Goal: Task Accomplishment & Management: Manage account settings

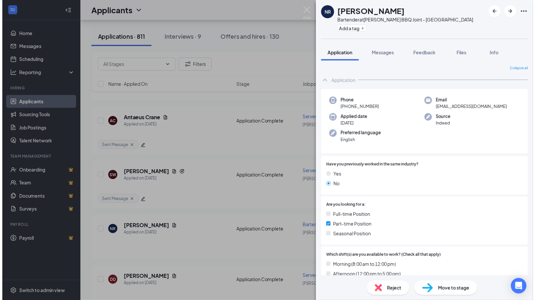
scroll to position [554, 0]
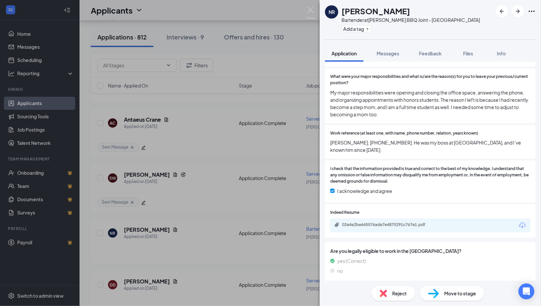
click at [33, 46] on div "NR [PERSON_NAME] Bartender at [PERSON_NAME] BBQ Joint - [GEOGRAPHIC_DATA] Add a…" at bounding box center [270, 153] width 541 height 306
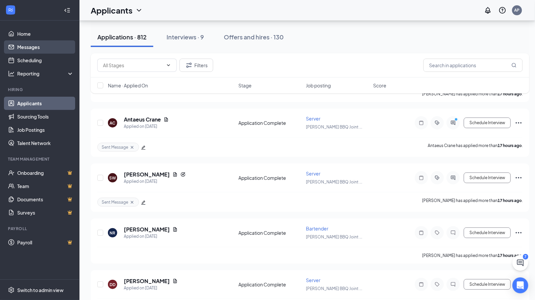
click at [32, 47] on link "Messages" at bounding box center [45, 46] width 57 height 13
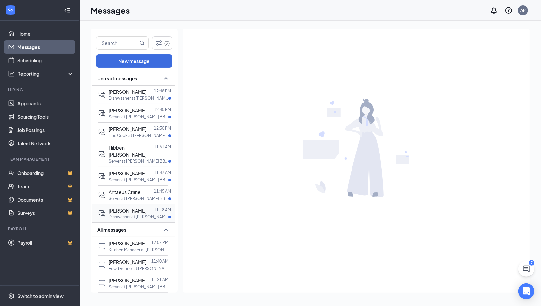
click at [132, 214] on p "Dishwasher at [PERSON_NAME] BBQ Joint - [GEOGRAPHIC_DATA][PERSON_NAME]" at bounding box center [139, 217] width 60 height 6
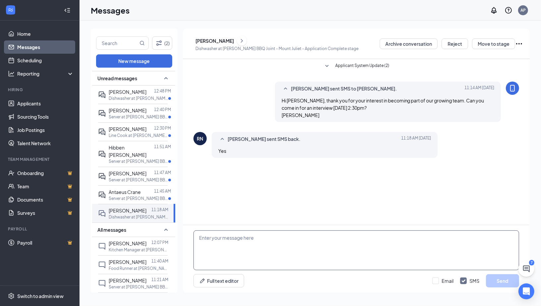
click at [228, 242] on textarea at bounding box center [356, 250] width 326 height 40
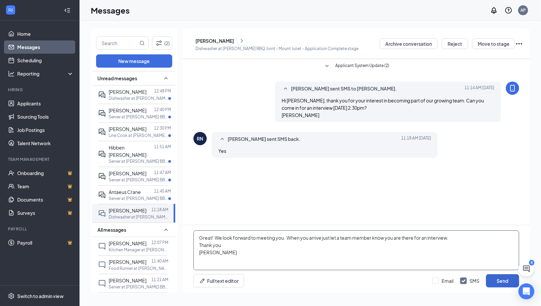
type textarea "Great! We look forward to meeting you. When you arrive just let a team member k…"
click at [499, 283] on button "Send" at bounding box center [502, 280] width 33 height 13
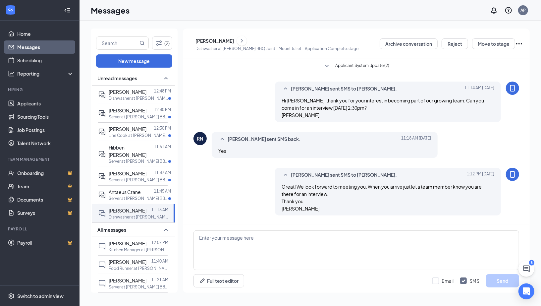
click at [234, 41] on div "[PERSON_NAME]" at bounding box center [214, 40] width 38 height 7
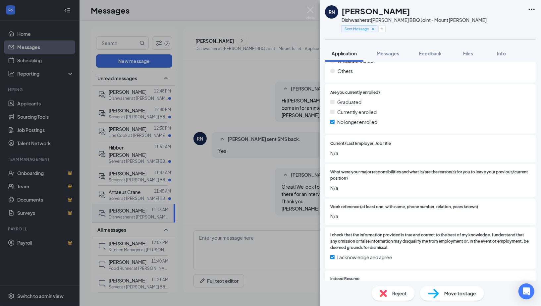
scroll to position [503, 0]
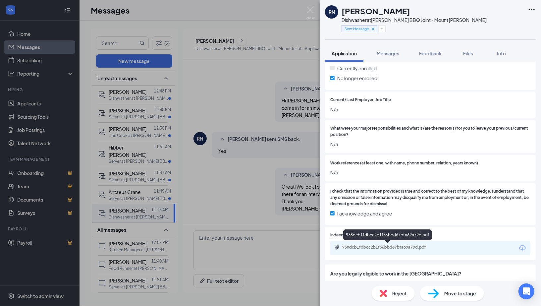
click at [424, 250] on div "938dcb1fdbcc2b1f56bbd67bfa69a79d.pdf" at bounding box center [387, 248] width 107 height 6
click at [389, 53] on span "Messages" at bounding box center [388, 53] width 23 height 6
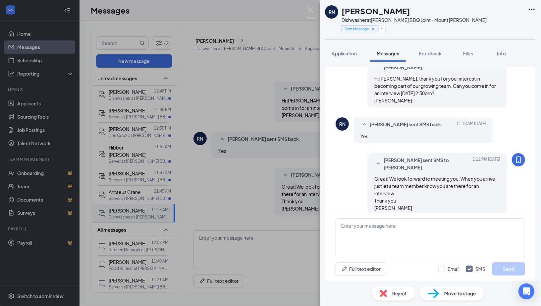
scroll to position [44, 0]
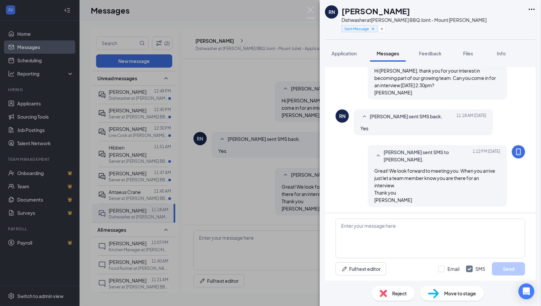
click at [118, 188] on div "RN [PERSON_NAME] Dishwasher at [PERSON_NAME] BBQ Joint - Mount Juliet Sent Mess…" at bounding box center [270, 153] width 541 height 306
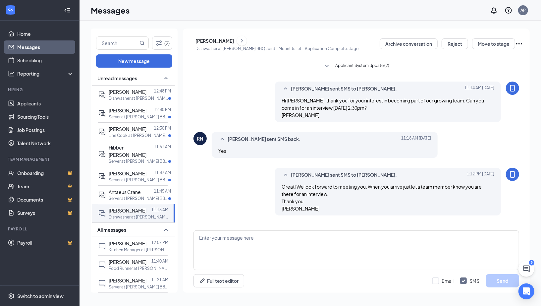
click at [118, 195] on p "Server at [PERSON_NAME] BBQ Joint - [GEOGRAPHIC_DATA]" at bounding box center [139, 198] width 60 height 6
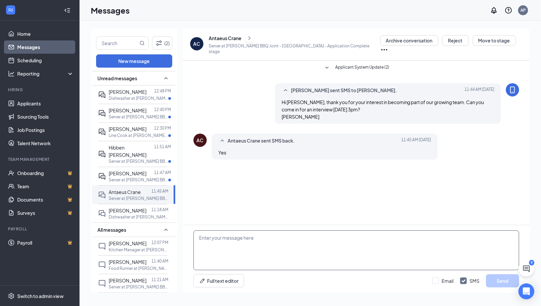
click at [240, 244] on textarea at bounding box center [356, 250] width 326 height 40
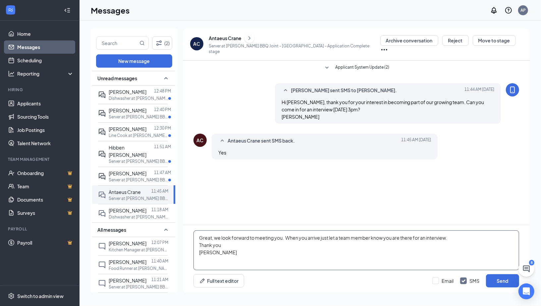
type textarea "Great, we look forward to meeting you. When you arrive just let a team member k…"
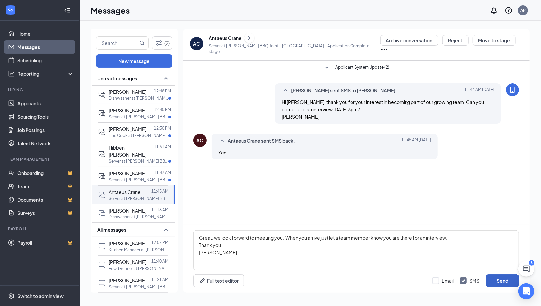
click at [498, 280] on button "Send" at bounding box center [502, 280] width 33 height 13
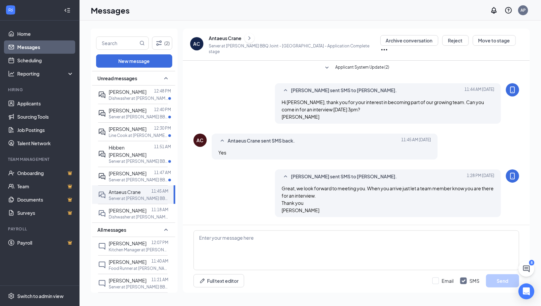
click at [219, 41] on div "Antaeus Crane" at bounding box center [225, 38] width 33 height 7
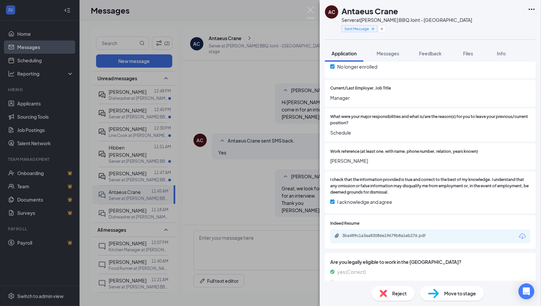
scroll to position [528, 0]
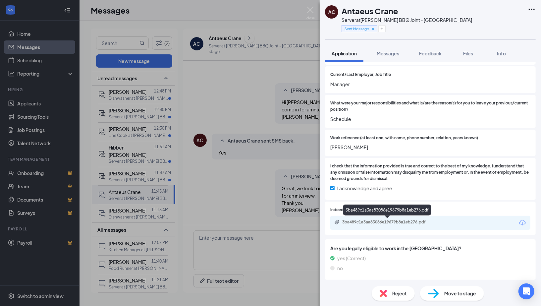
click at [418, 223] on div "3ba489c1a3aa83086e19679b8a1eb276.pdf" at bounding box center [388, 221] width 93 height 5
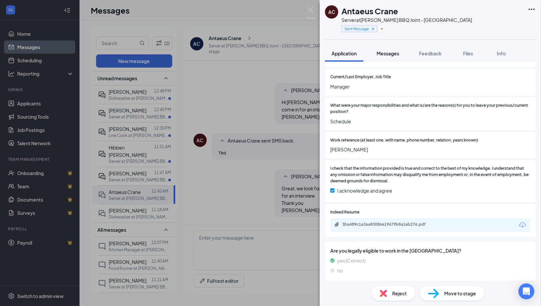
click at [386, 48] on button "Messages" at bounding box center [388, 53] width 36 height 17
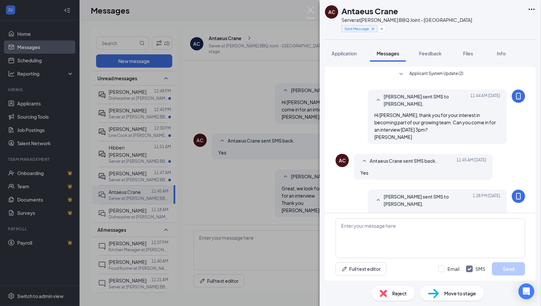
scroll to position [44, 0]
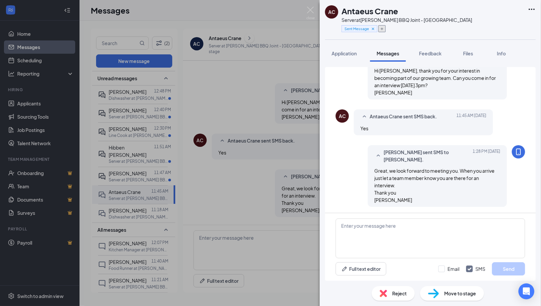
click at [382, 30] on icon "Plus" at bounding box center [382, 29] width 4 height 4
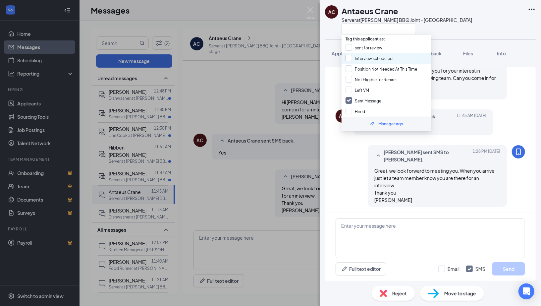
click at [348, 59] on input "Interview scheduled" at bounding box center [369, 58] width 47 height 7
checkbox input "true"
click at [332, 33] on div "AC Antaeus Crane Server at [PERSON_NAME] BBQ Joint - [GEOGRAPHIC_DATA]" at bounding box center [398, 19] width 147 height 29
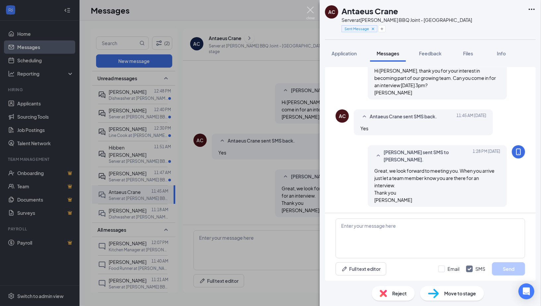
click at [313, 9] on img at bounding box center [310, 13] width 8 height 13
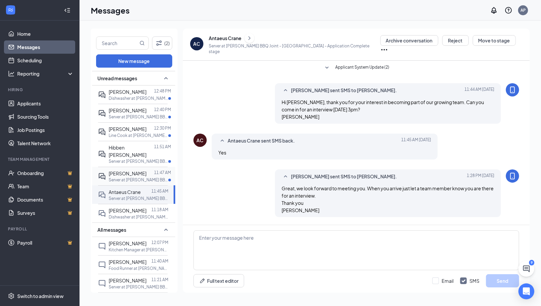
click at [140, 170] on div "[PERSON_NAME]" at bounding box center [128, 173] width 38 height 7
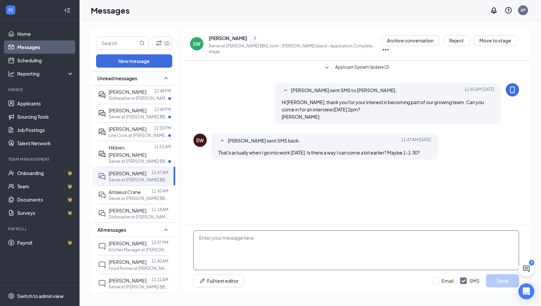
click at [226, 248] on textarea at bounding box center [356, 250] width 326 height 40
type textarea "Our interviews start at 2pm. Would [DATE] 3pm work? [PERSON_NAME]"
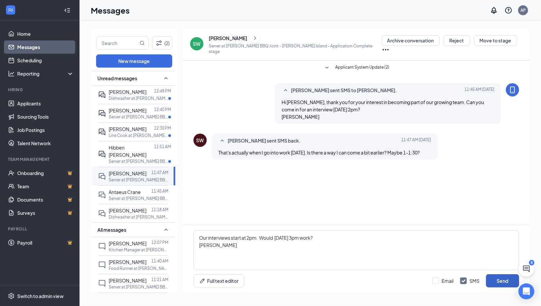
click at [503, 280] on button "Send" at bounding box center [502, 280] width 33 height 13
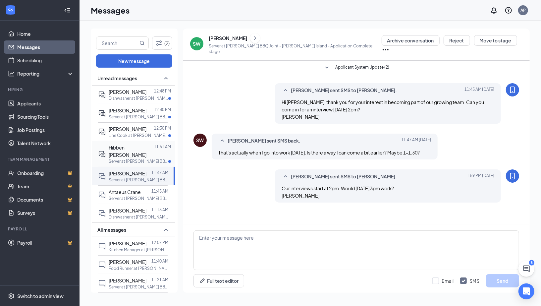
click at [113, 158] on p "Server at [PERSON_NAME] BBQ Joint - [GEOGRAPHIC_DATA]" at bounding box center [139, 161] width 60 height 6
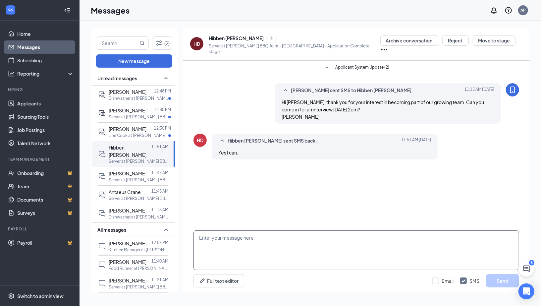
click at [242, 248] on textarea at bounding box center [356, 250] width 326 height 40
type textarea "g"
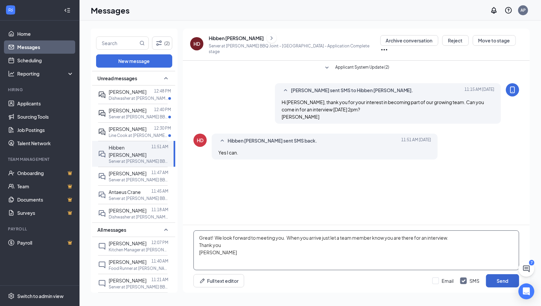
type textarea "Great! We look forward to meeting you. When you arrive just let a team member k…"
click at [507, 280] on button "Send" at bounding box center [502, 280] width 33 height 13
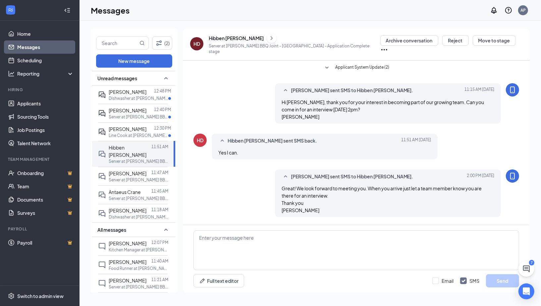
click at [232, 40] on div "Hibben [PERSON_NAME]" at bounding box center [236, 38] width 55 height 7
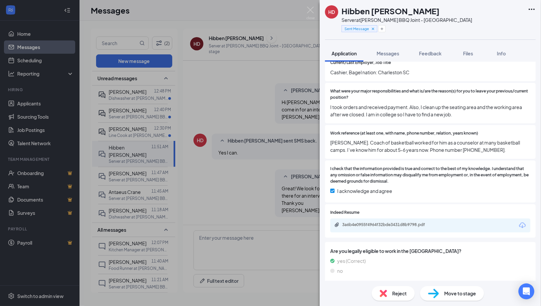
scroll to position [542, 0]
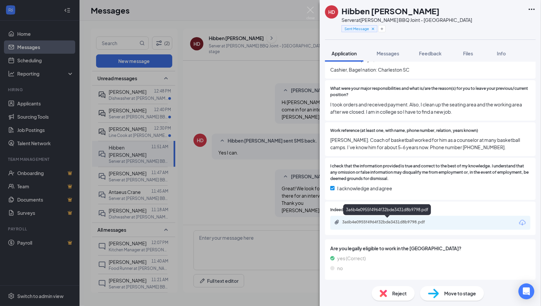
click at [382, 224] on div "3a6b4e0955f4964f32bde3431d8b9798.pdf" at bounding box center [388, 221] width 93 height 5
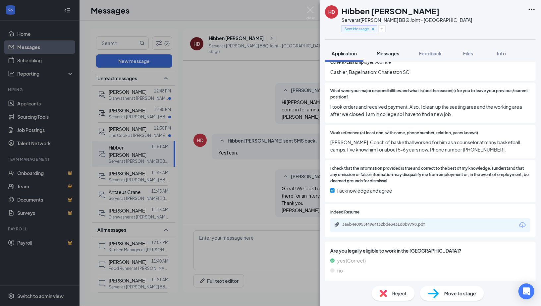
click at [389, 54] on span "Messages" at bounding box center [388, 53] width 23 height 6
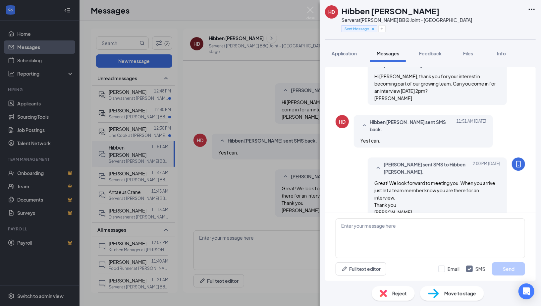
scroll to position [44, 0]
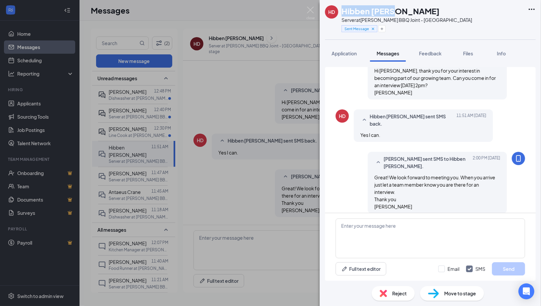
drag, startPoint x: 343, startPoint y: 12, endPoint x: 394, endPoint y: 13, distance: 51.4
click at [394, 13] on h1 "Hibben [PERSON_NAME]" at bounding box center [391, 10] width 98 height 11
copy h1 "Hibben [PERSON_NAME]"
click at [381, 29] on icon "Plus" at bounding box center [382, 29] width 4 height 4
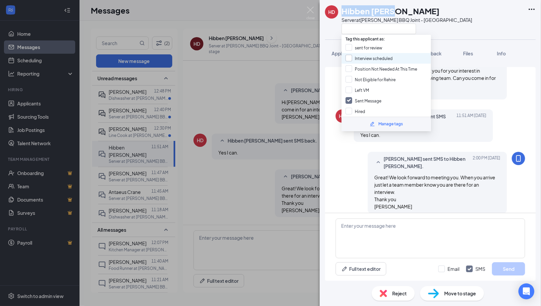
click at [346, 59] on input "Interview scheduled" at bounding box center [369, 58] width 47 height 7
checkbox input "true"
click at [336, 34] on div "HD Hibben [PERSON_NAME] Server at [PERSON_NAME] BBQ Joint - [GEOGRAPHIC_DATA]" at bounding box center [398, 19] width 147 height 29
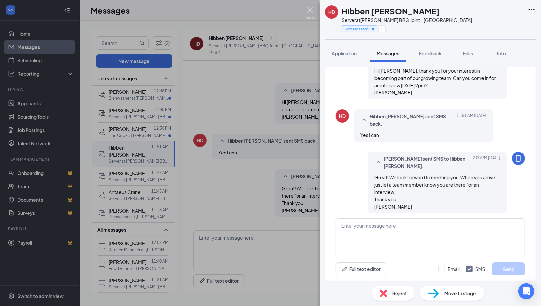
click at [315, 11] on img at bounding box center [310, 13] width 8 height 13
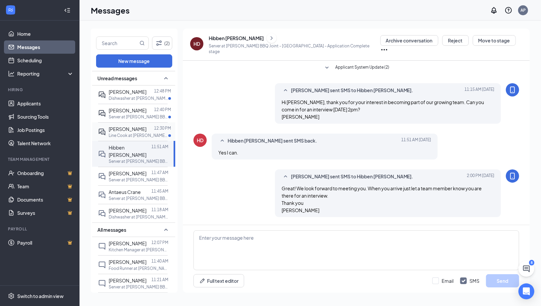
click at [136, 133] on p "Line Cook at [PERSON_NAME] BBQ Joint - [GEOGRAPHIC_DATA]" at bounding box center [139, 136] width 60 height 6
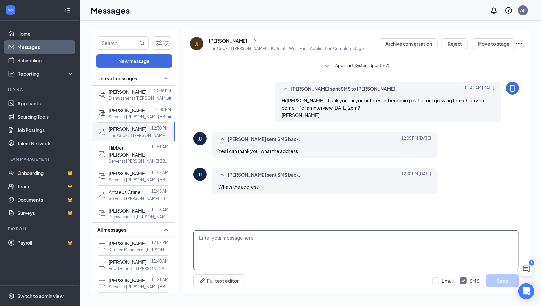
click at [237, 245] on textarea at bounding box center [356, 250] width 326 height 40
type textarea "[STREET_ADDRESS][PERSON_NAME]"
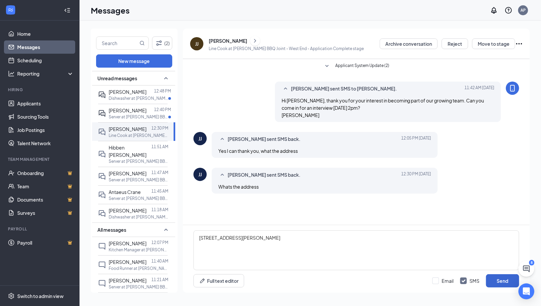
click at [507, 281] on button "Send" at bounding box center [502, 280] width 33 height 13
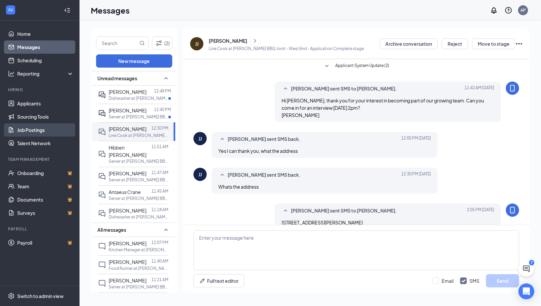
click at [27, 129] on link "Job Postings" at bounding box center [45, 129] width 57 height 13
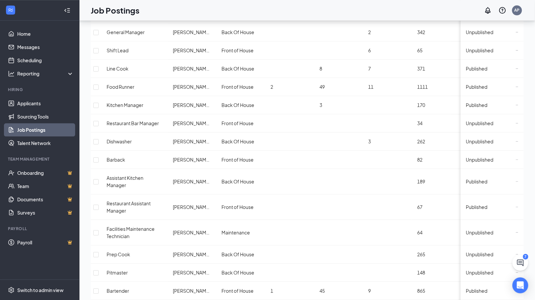
scroll to position [625, 0]
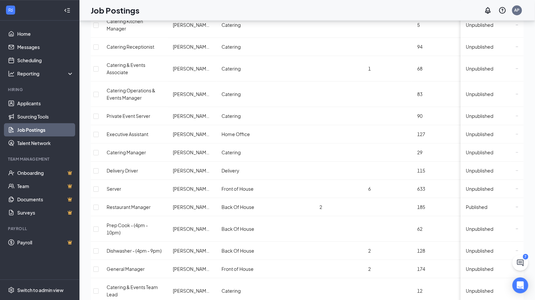
scroll to position [625, 0]
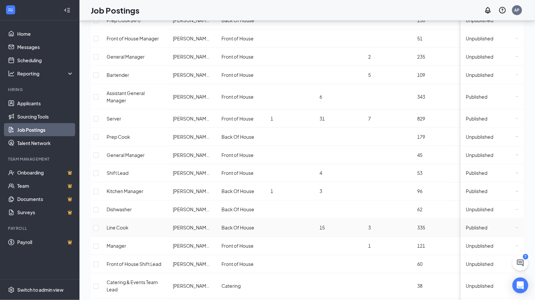
scroll to position [236, 0]
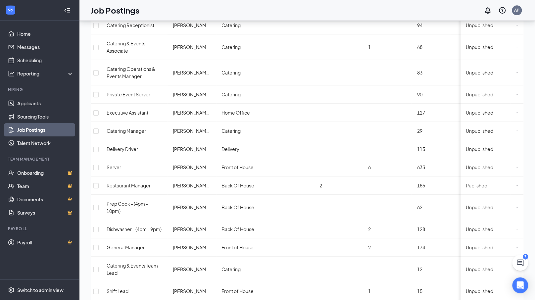
scroll to position [625, 0]
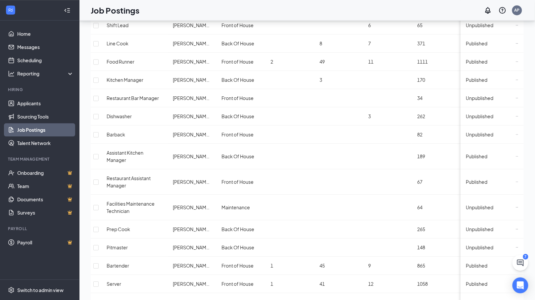
scroll to position [625, 0]
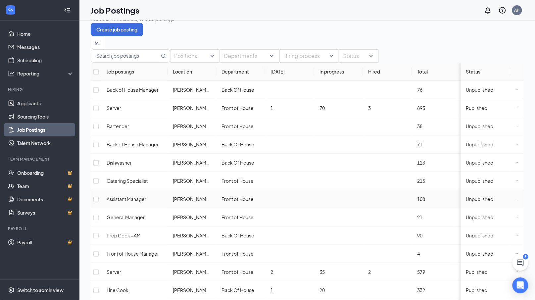
scroll to position [13, 0]
click at [109, 63] on input "text" at bounding box center [125, 56] width 69 height 13
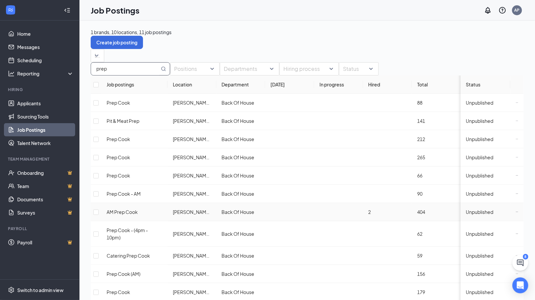
type input "prep"
click at [479, 209] on span "Unpublished" at bounding box center [481, 212] width 28 height 6
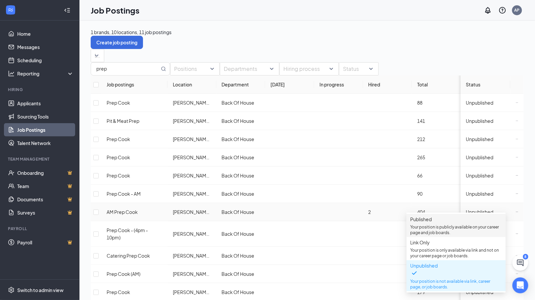
click at [439, 233] on p "Your position is publicly available on your career page and job boards." at bounding box center [456, 229] width 91 height 11
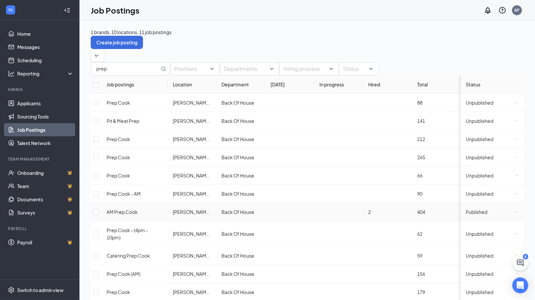
click at [517, 211] on icon "Ellipses" at bounding box center [517, 212] width 3 height 3
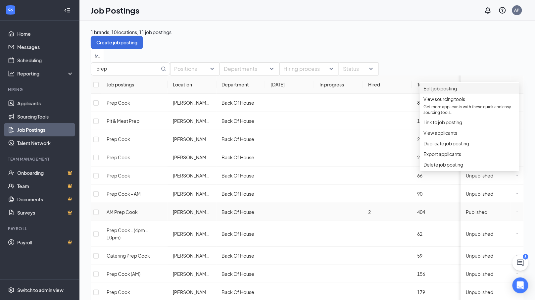
click at [439, 91] on span "Edit job posting" at bounding box center [440, 88] width 33 height 6
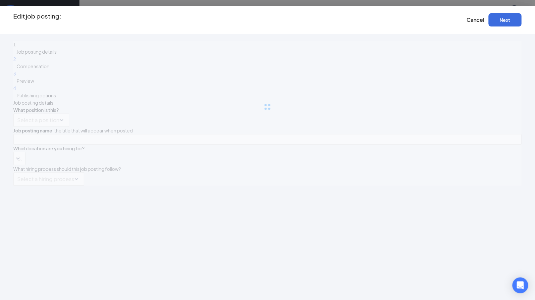
type input "AM Prep Cook"
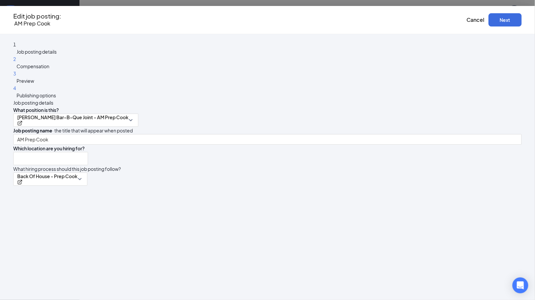
type input "[PERSON_NAME] BBQ Joint - Mount [PERSON_NAME]"
click at [115, 70] on div "2 Compensation" at bounding box center [267, 62] width 509 height 15
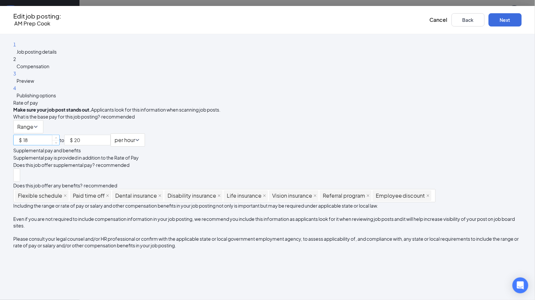
click at [59, 135] on input "18" at bounding box center [41, 140] width 36 height 10
click at [502, 21] on button "Next" at bounding box center [505, 19] width 33 height 13
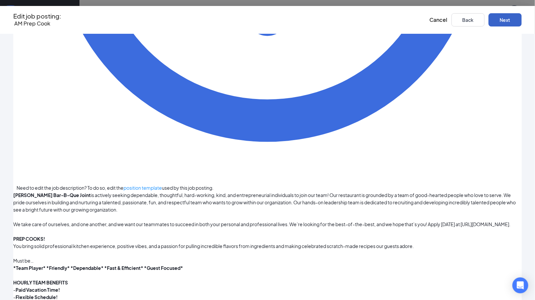
scroll to position [513, 0]
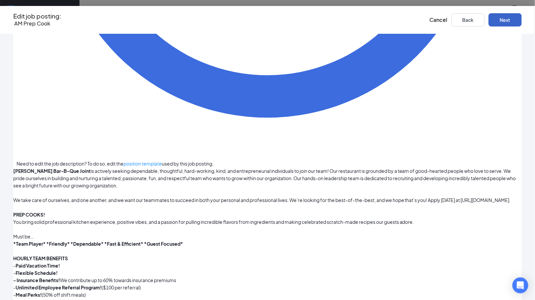
click at [500, 22] on button "Next" at bounding box center [505, 19] width 33 height 13
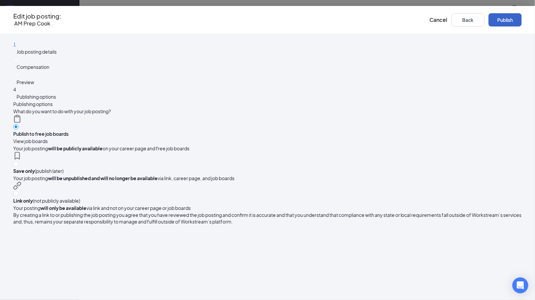
click at [508, 17] on button "Publish" at bounding box center [505, 19] width 33 height 13
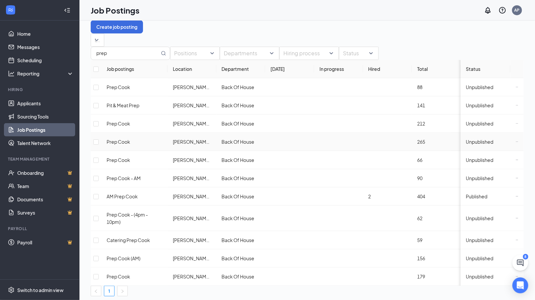
scroll to position [16, 0]
click at [31, 97] on link "Applicants" at bounding box center [45, 103] width 57 height 13
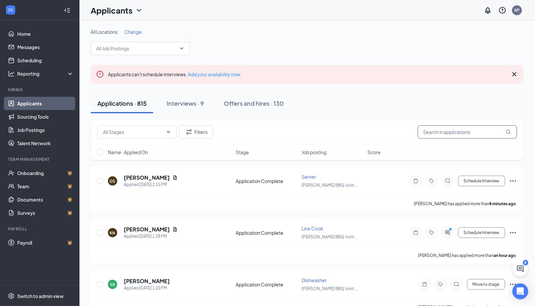
click at [447, 130] on input "text" at bounding box center [467, 131] width 99 height 13
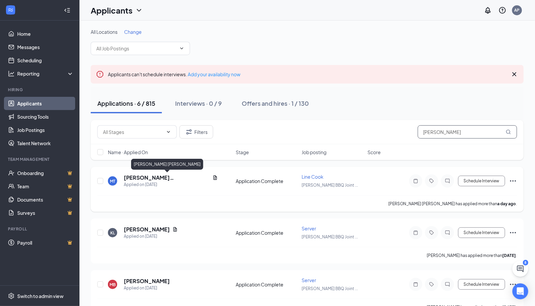
type input "[PERSON_NAME]"
click at [166, 177] on h5 "[PERSON_NAME] [PERSON_NAME]" at bounding box center [167, 177] width 86 height 7
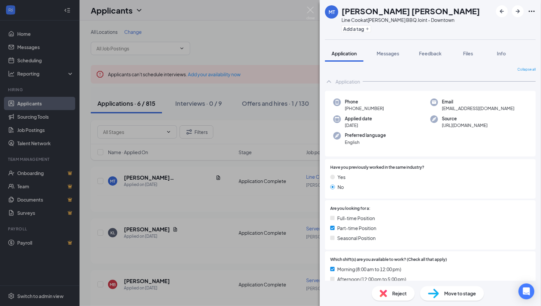
click at [413, 181] on div "Yes" at bounding box center [430, 176] width 200 height 7
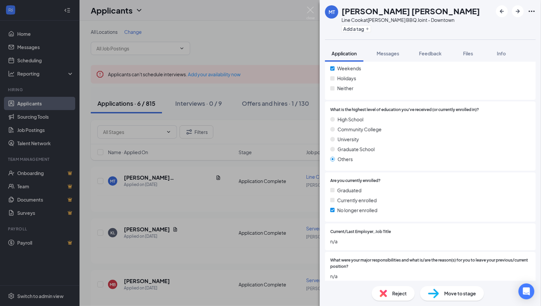
scroll to position [534, 0]
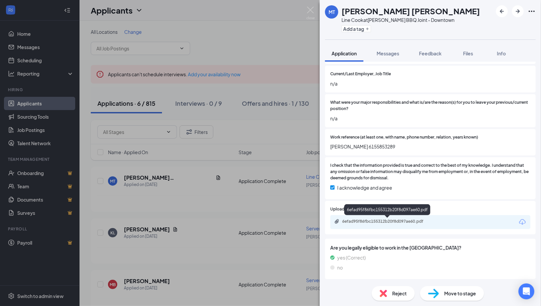
click at [419, 221] on div "6efad95f86fbc155312b20f8d097ae60.pdf" at bounding box center [388, 221] width 93 height 5
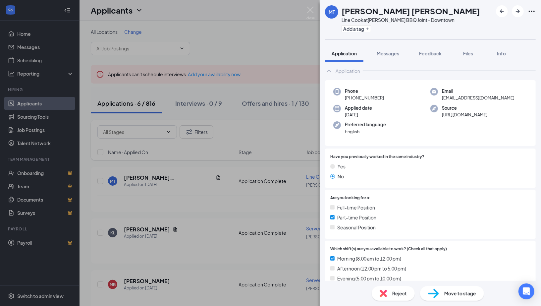
scroll to position [0, 0]
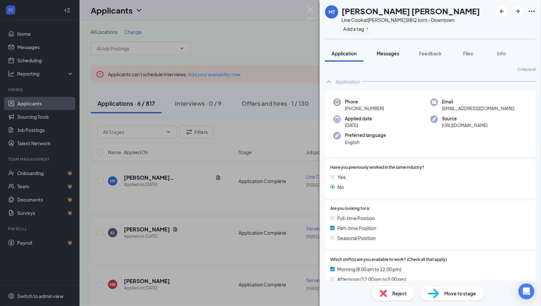
click at [389, 53] on span "Messages" at bounding box center [388, 53] width 23 height 6
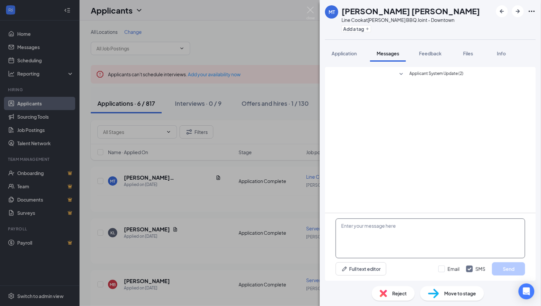
click at [377, 229] on textarea at bounding box center [431, 238] width 190 height 40
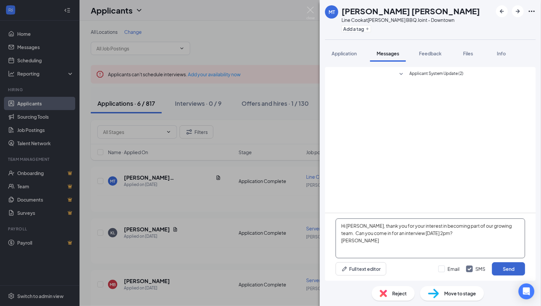
type textarea "Hi [PERSON_NAME], thank you for your interest in becoming part of our growing t…"
click at [506, 269] on button "Send" at bounding box center [508, 268] width 33 height 13
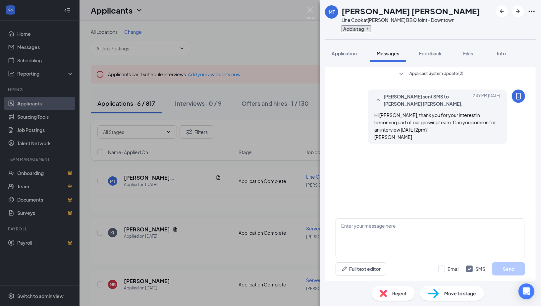
click at [344, 27] on button "Add a tag" at bounding box center [356, 28] width 29 height 7
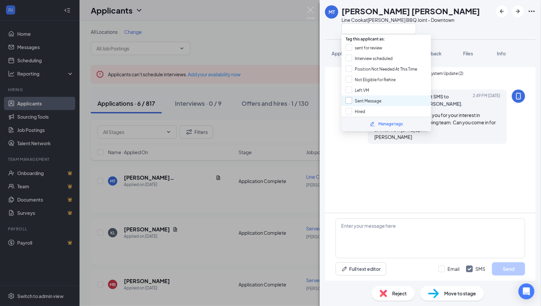
click at [352, 100] on input "Sent Message" at bounding box center [364, 100] width 36 height 7
checkbox input "true"
click at [329, 36] on div "MT [PERSON_NAME] [PERSON_NAME] Line Cook at [PERSON_NAME] BBQ Joint - Downtown" at bounding box center [430, 19] width 221 height 39
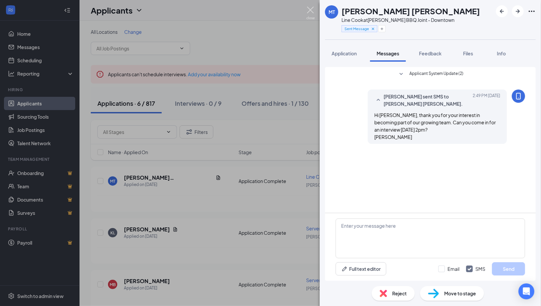
click at [314, 14] on img at bounding box center [310, 13] width 8 height 13
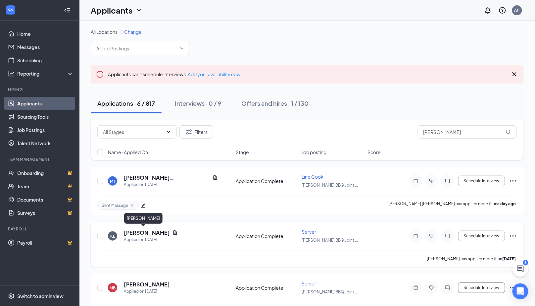
click at [146, 232] on h5 "[PERSON_NAME]" at bounding box center [147, 232] width 46 height 7
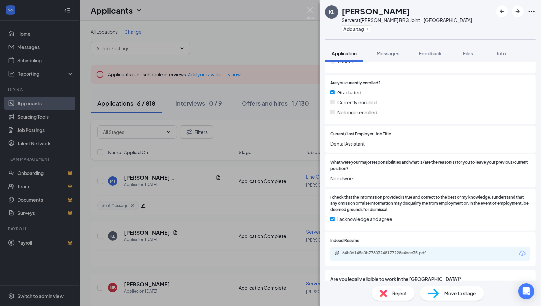
scroll to position [499, 0]
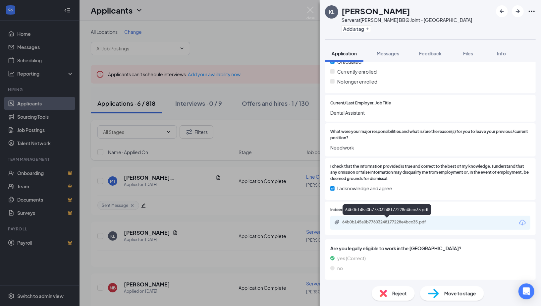
click at [417, 224] on div "64b0b145a0b77803248177228e4bcc35.pdf" at bounding box center [387, 222] width 107 height 6
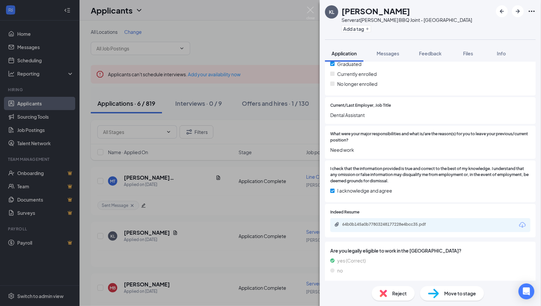
click at [394, 297] on div "Reject" at bounding box center [393, 293] width 43 height 15
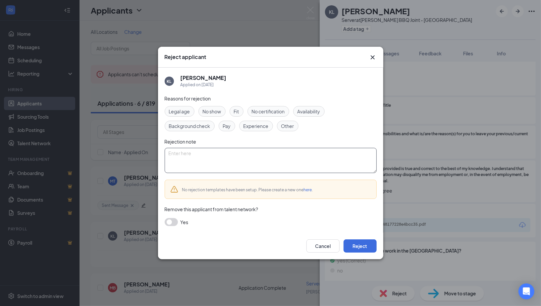
click at [229, 164] on textarea at bounding box center [271, 160] width 212 height 25
type textarea "Poor work history"
click at [361, 243] on button "Reject" at bounding box center [360, 245] width 33 height 13
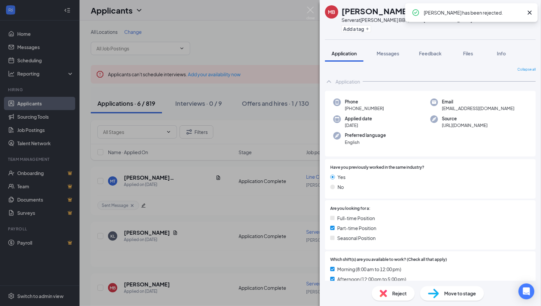
click at [393, 294] on span "Reject" at bounding box center [399, 293] width 15 height 7
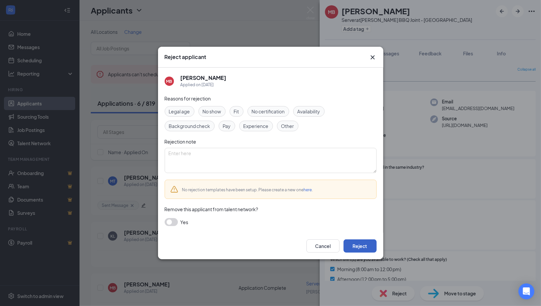
click at [367, 244] on button "Reject" at bounding box center [360, 245] width 33 height 13
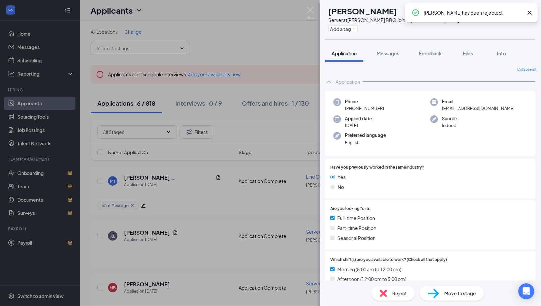
click at [395, 33] on div "Add a tag" at bounding box center [393, 28] width 131 height 11
click at [440, 175] on div "Yes" at bounding box center [430, 176] width 200 height 7
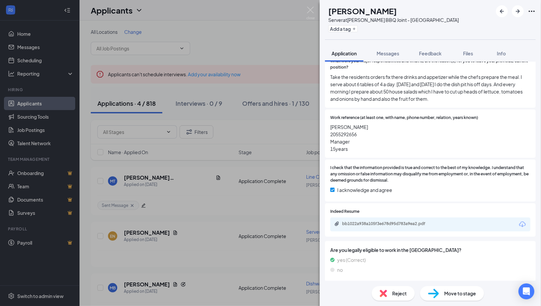
scroll to position [572, 0]
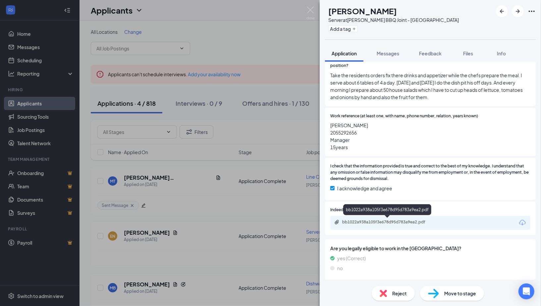
click at [400, 222] on div "bb1022a938a105f3e678d95d783a9ea2.pdf" at bounding box center [388, 221] width 93 height 5
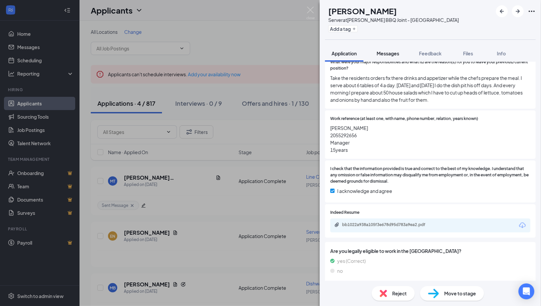
click at [385, 54] on span "Messages" at bounding box center [388, 53] width 23 height 6
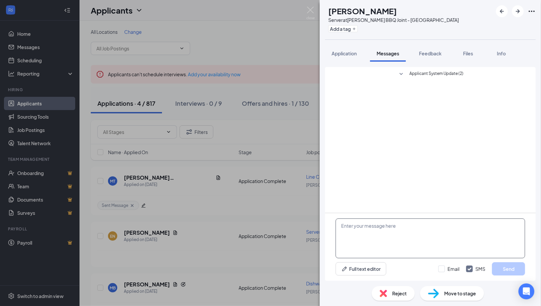
click at [355, 239] on textarea at bounding box center [431, 238] width 190 height 40
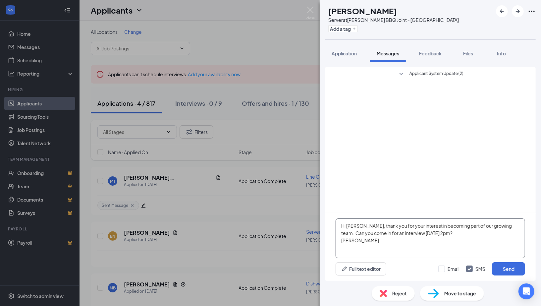
drag, startPoint x: 338, startPoint y: 223, endPoint x: 376, endPoint y: 251, distance: 47.1
click at [376, 251] on textarea "Hi [PERSON_NAME], thank you for your interest in becoming part of our growing t…" at bounding box center [431, 238] width 190 height 40
type textarea "Hi [PERSON_NAME], thank you for your interest in becoming part of our growing t…"
click at [500, 271] on button "Send" at bounding box center [508, 268] width 33 height 13
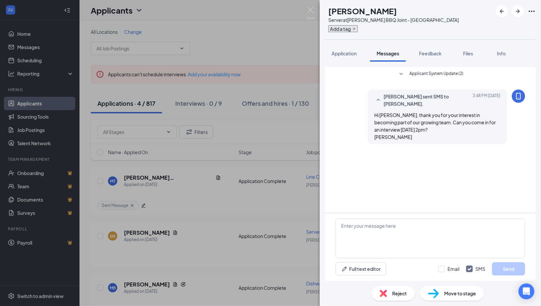
click at [343, 30] on button "Add a tag" at bounding box center [342, 28] width 29 height 7
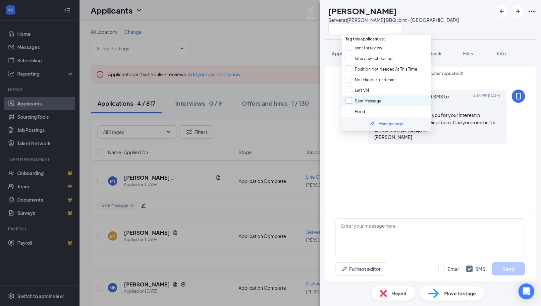
click at [351, 99] on input "Sent Message" at bounding box center [364, 100] width 36 height 7
checkbox input "true"
click at [355, 159] on div "Applicant System Update (2) [PERSON_NAME] sent SMS to [PERSON_NAME]. [DATE] 3:4…" at bounding box center [430, 140] width 211 height 146
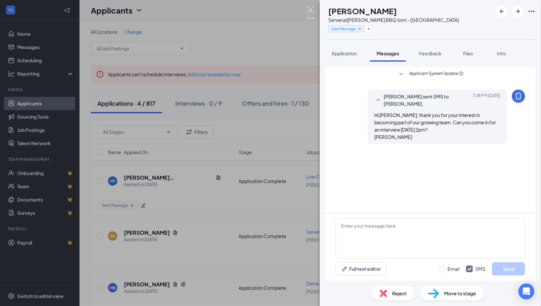
click at [313, 10] on img at bounding box center [310, 13] width 8 height 13
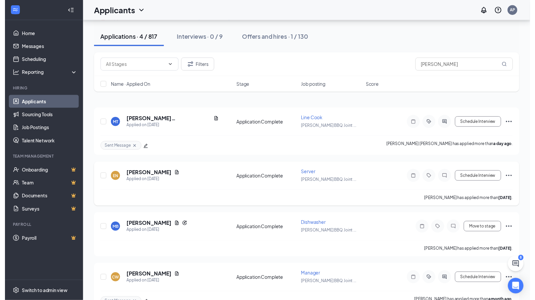
scroll to position [72, 0]
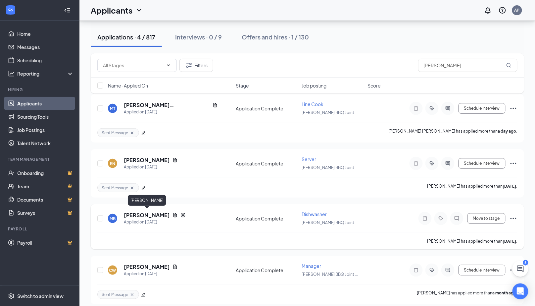
click at [139, 212] on h5 "[PERSON_NAME]" at bounding box center [147, 214] width 46 height 7
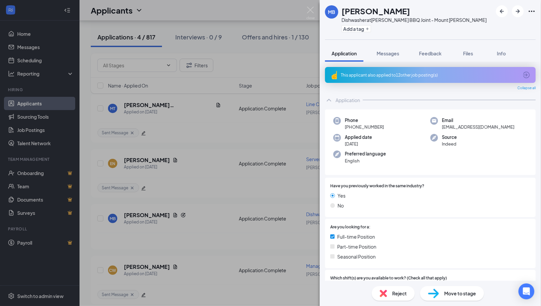
click at [382, 75] on div "This applicant also applied to 12 other job posting(s)" at bounding box center [430, 75] width 178 height 6
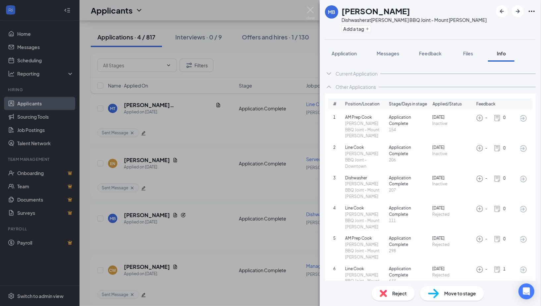
click at [396, 290] on span "Reject" at bounding box center [399, 293] width 15 height 7
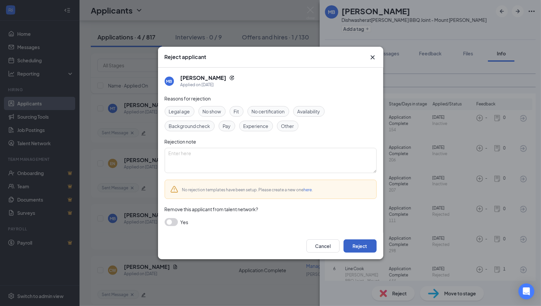
click at [356, 247] on button "Reject" at bounding box center [360, 245] width 33 height 13
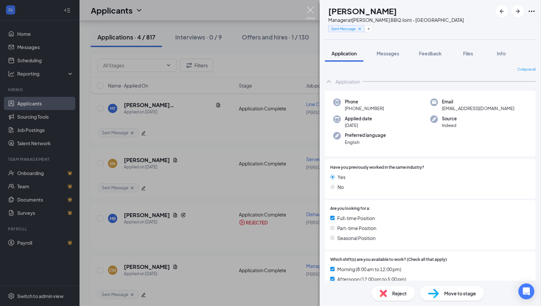
click at [311, 10] on img at bounding box center [310, 13] width 8 height 13
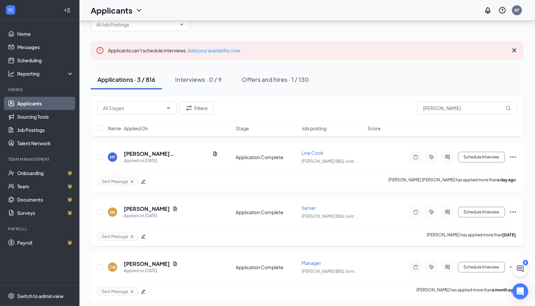
scroll to position [24, 0]
click at [142, 260] on h5 "[PERSON_NAME]" at bounding box center [147, 263] width 46 height 7
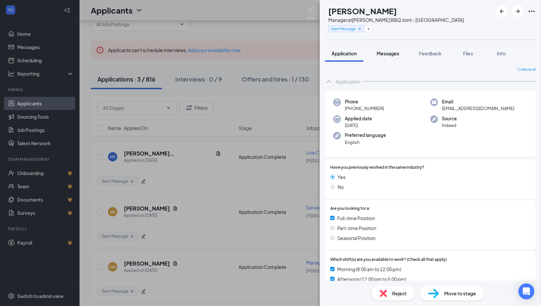
click at [384, 58] on button "Messages" at bounding box center [388, 53] width 36 height 17
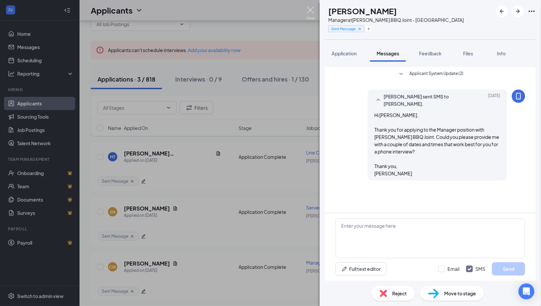
click at [310, 14] on img at bounding box center [310, 13] width 8 height 13
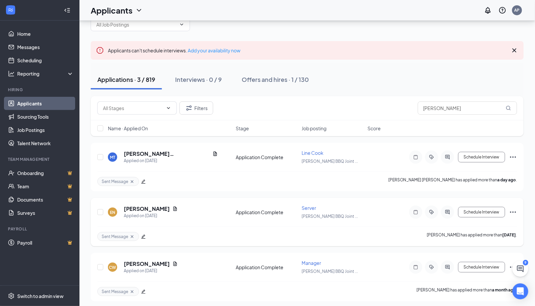
scroll to position [24, 0]
click at [32, 105] on link "Applicants" at bounding box center [45, 103] width 57 height 13
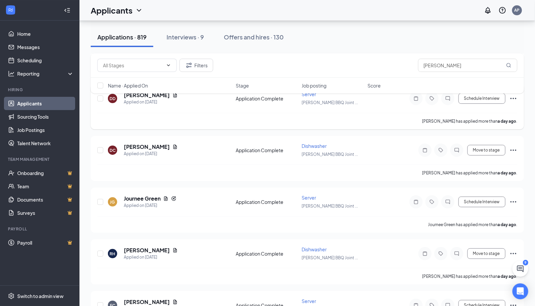
scroll to position [1462, 0]
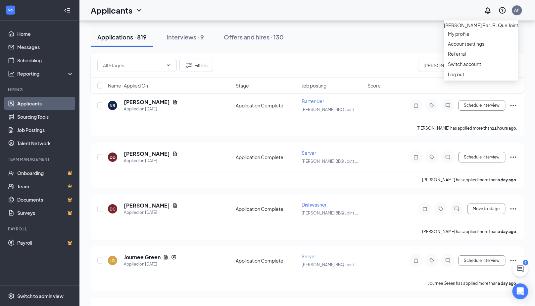
click at [521, 9] on div "AP" at bounding box center [518, 10] width 10 height 10
click at [473, 67] on link "Switch account" at bounding box center [465, 64] width 33 height 6
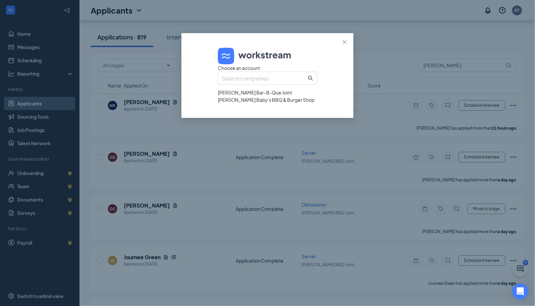
click at [261, 103] on div "[PERSON_NAME] Baby's BBQ & Burger Shop" at bounding box center [267, 99] width 99 height 7
